Goal: Find specific fact: Find specific fact

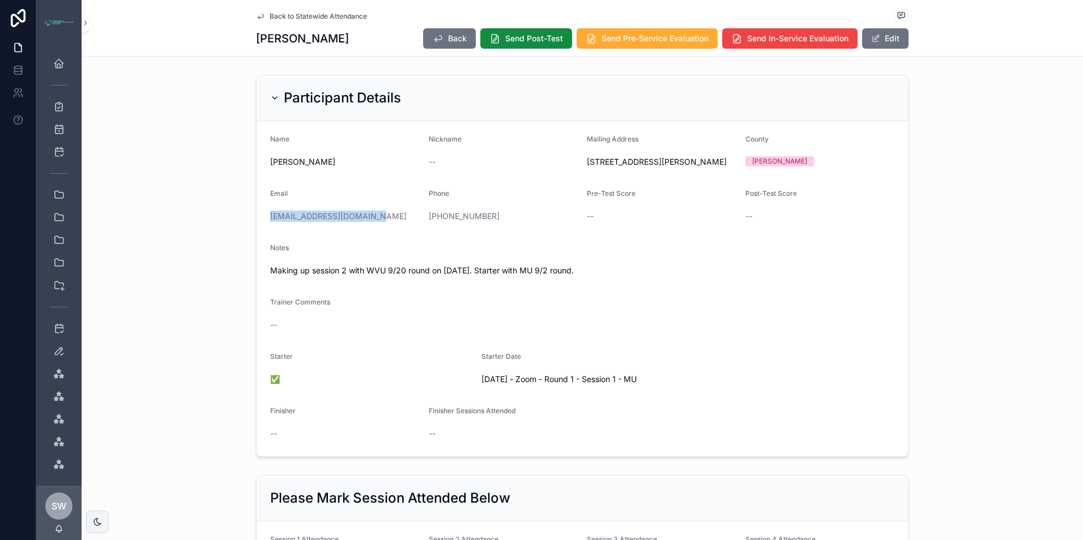
drag, startPoint x: 367, startPoint y: 228, endPoint x: 255, endPoint y: 231, distance: 111.6
click at [257, 231] on form "Name [PERSON_NAME] Nickname -- Mailing Address [STREET_ADDRESS][GEOGRAPHIC_DATA…" at bounding box center [582, 288] width 651 height 335
copy link "[EMAIL_ADDRESS][DOMAIN_NAME]"
drag, startPoint x: 505, startPoint y: 220, endPoint x: 417, endPoint y: 233, distance: 89.2
click at [417, 233] on form "Name [PERSON_NAME] Nickname -- Mailing Address [STREET_ADDRESS][GEOGRAPHIC_DATA…" at bounding box center [582, 288] width 651 height 335
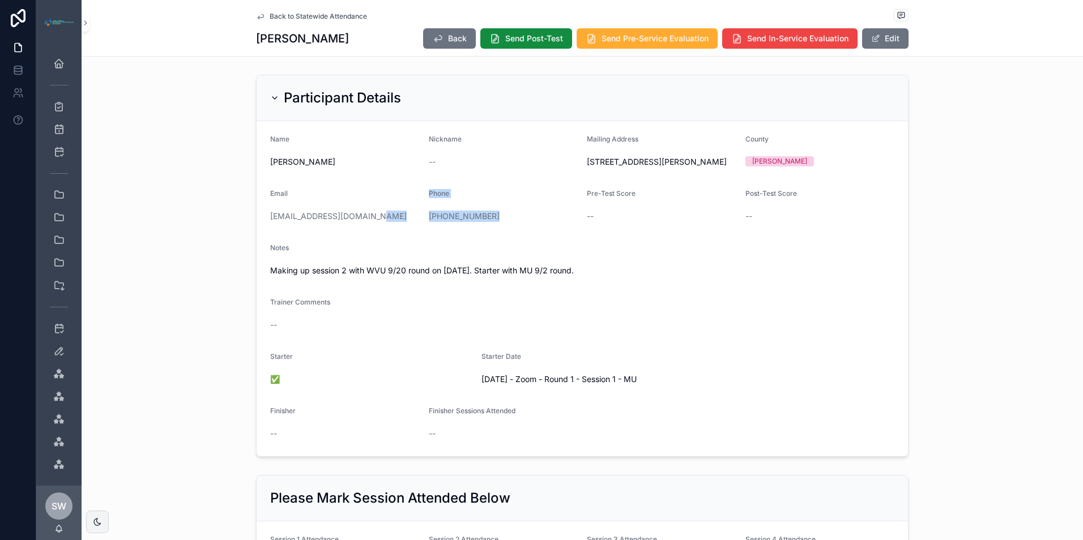
copy form "Phone [PHONE_NUMBER]"
drag, startPoint x: 563, startPoint y: 162, endPoint x: 638, endPoint y: 165, distance: 75.4
click at [638, 165] on form "Name [PERSON_NAME] Nickname -- Mailing Address [STREET_ADDRESS][GEOGRAPHIC_DATA…" at bounding box center [582, 288] width 651 height 335
copy form "Mailing Address [STREET_ADDRESS][PERSON_NAME]"
drag, startPoint x: 643, startPoint y: 164, endPoint x: 689, endPoint y: 160, distance: 46.6
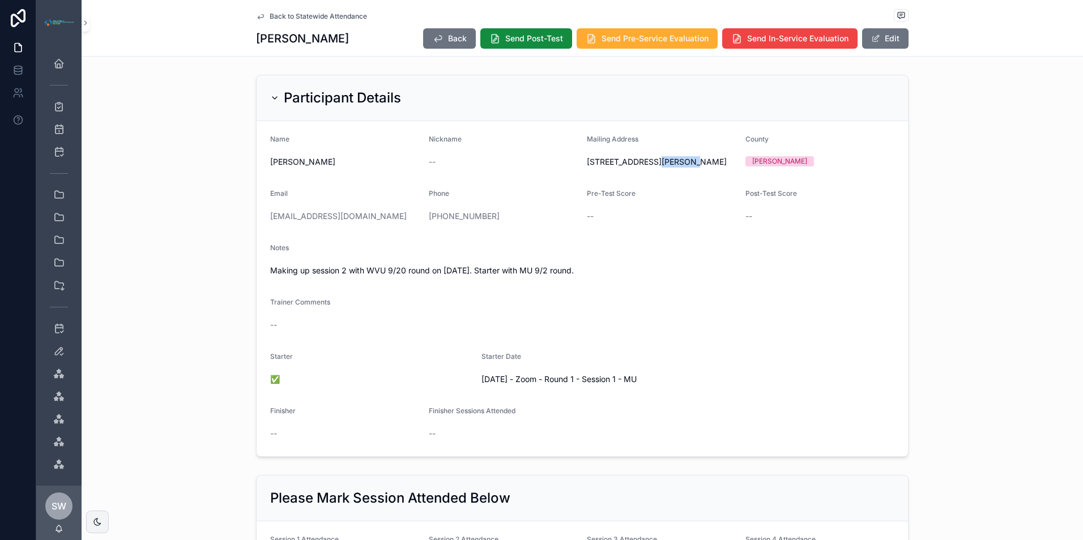
click at [689, 160] on span "[STREET_ADDRESS][PERSON_NAME]" at bounding box center [662, 161] width 150 height 11
copy span "Apt 3,"
drag, startPoint x: 572, startPoint y: 177, endPoint x: 614, endPoint y: 179, distance: 42.5
click at [614, 179] on form "Name [PERSON_NAME] Nickname -- Mailing Address [STREET_ADDRESS][GEOGRAPHIC_DATA…" at bounding box center [582, 288] width 651 height 335
drag, startPoint x: 614, startPoint y: 179, endPoint x: 624, endPoint y: 179, distance: 9.6
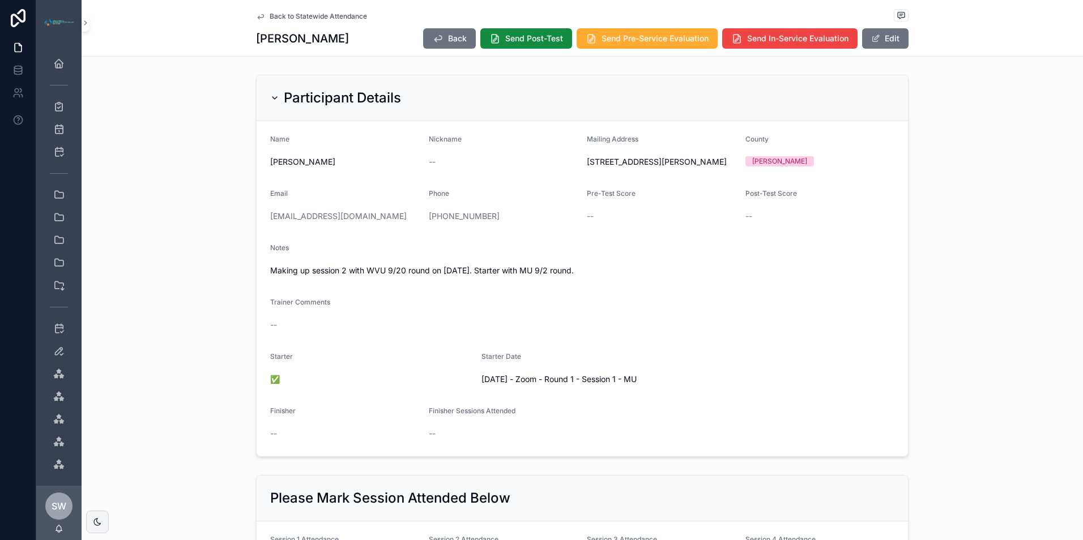
click at [623, 182] on form "Name [PERSON_NAME] Nickname -- Mailing Address [STREET_ADDRESS][GEOGRAPHIC_DATA…" at bounding box center [582, 288] width 651 height 335
drag, startPoint x: 621, startPoint y: 173, endPoint x: 583, endPoint y: 177, distance: 38.1
click at [587, 168] on span "[STREET_ADDRESS][PERSON_NAME]" at bounding box center [662, 161] width 150 height 11
copy span "[GEOGRAPHIC_DATA],"
drag, startPoint x: 637, startPoint y: 175, endPoint x: 624, endPoint y: 174, distance: 13.6
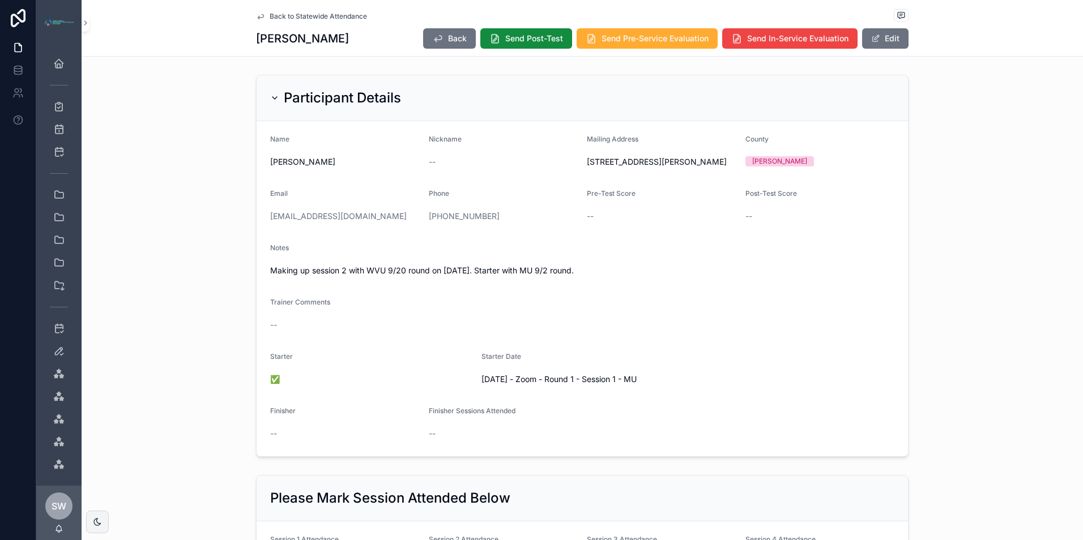
click at [624, 168] on span "[STREET_ADDRESS][PERSON_NAME]" at bounding box center [662, 161] width 150 height 11
copy span "WV,"
drag, startPoint x: 678, startPoint y: 170, endPoint x: 640, endPoint y: 180, distance: 38.6
click at [640, 171] on div "[STREET_ADDRESS][PERSON_NAME]" at bounding box center [662, 162] width 150 height 18
copy span "24739"
